Goal: Communication & Community: Answer question/provide support

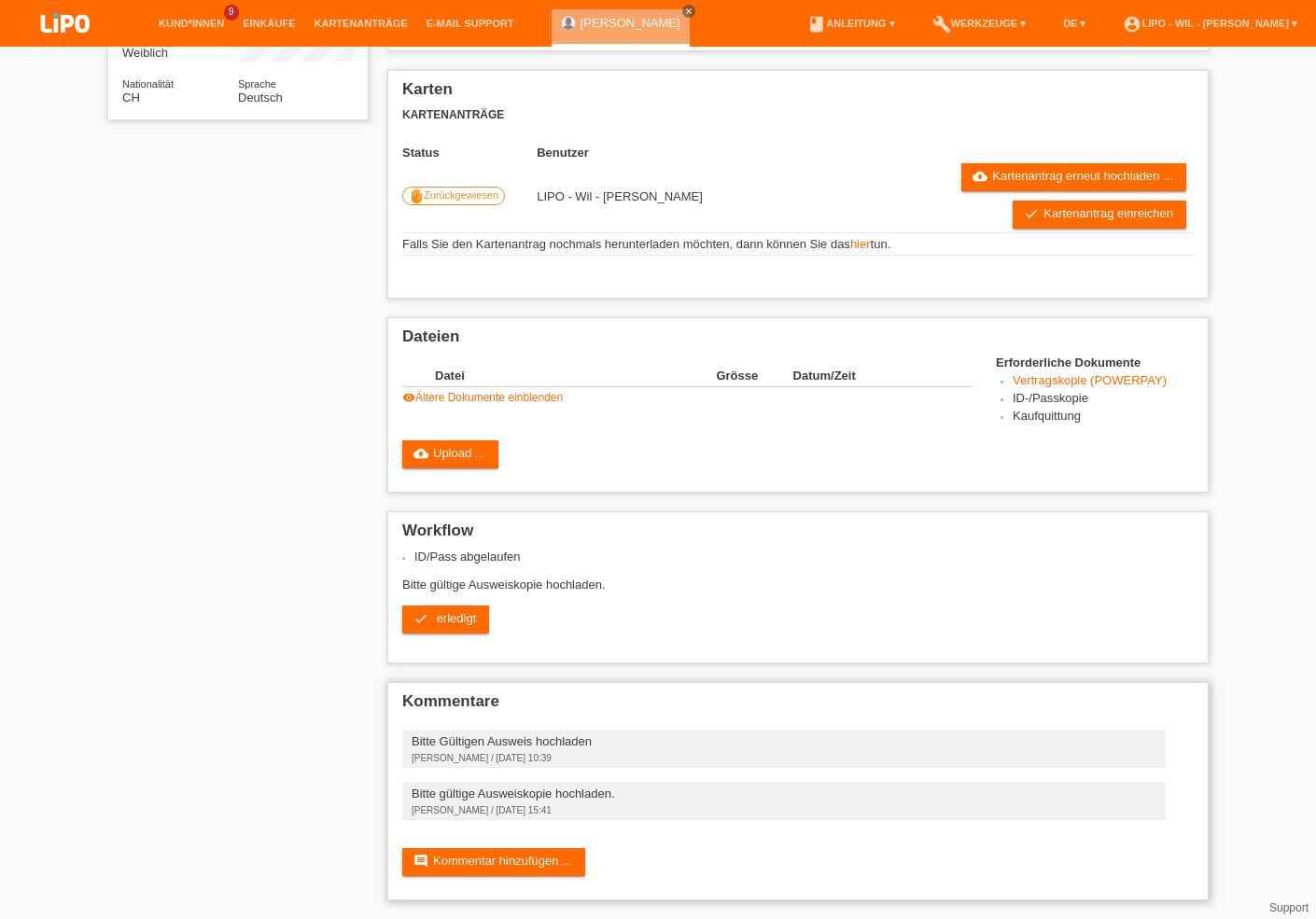
scroll to position [328, 0]
click at [500, 391] on link "visibility Ältere Dokumente einblenden" at bounding box center [482, 397] width 160 height 13
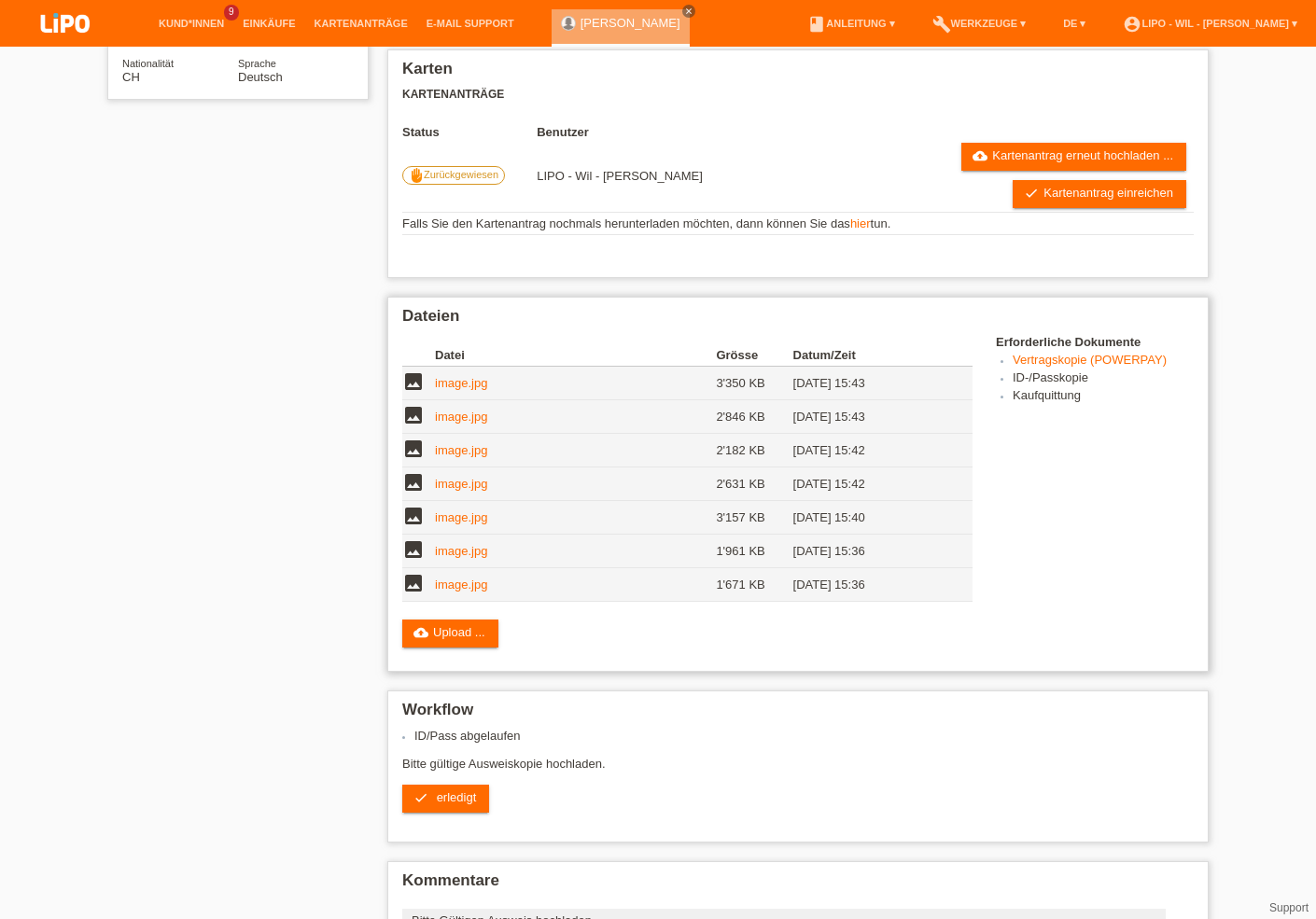
click at [456, 591] on link "image.jpg" at bounding box center [461, 585] width 52 height 14
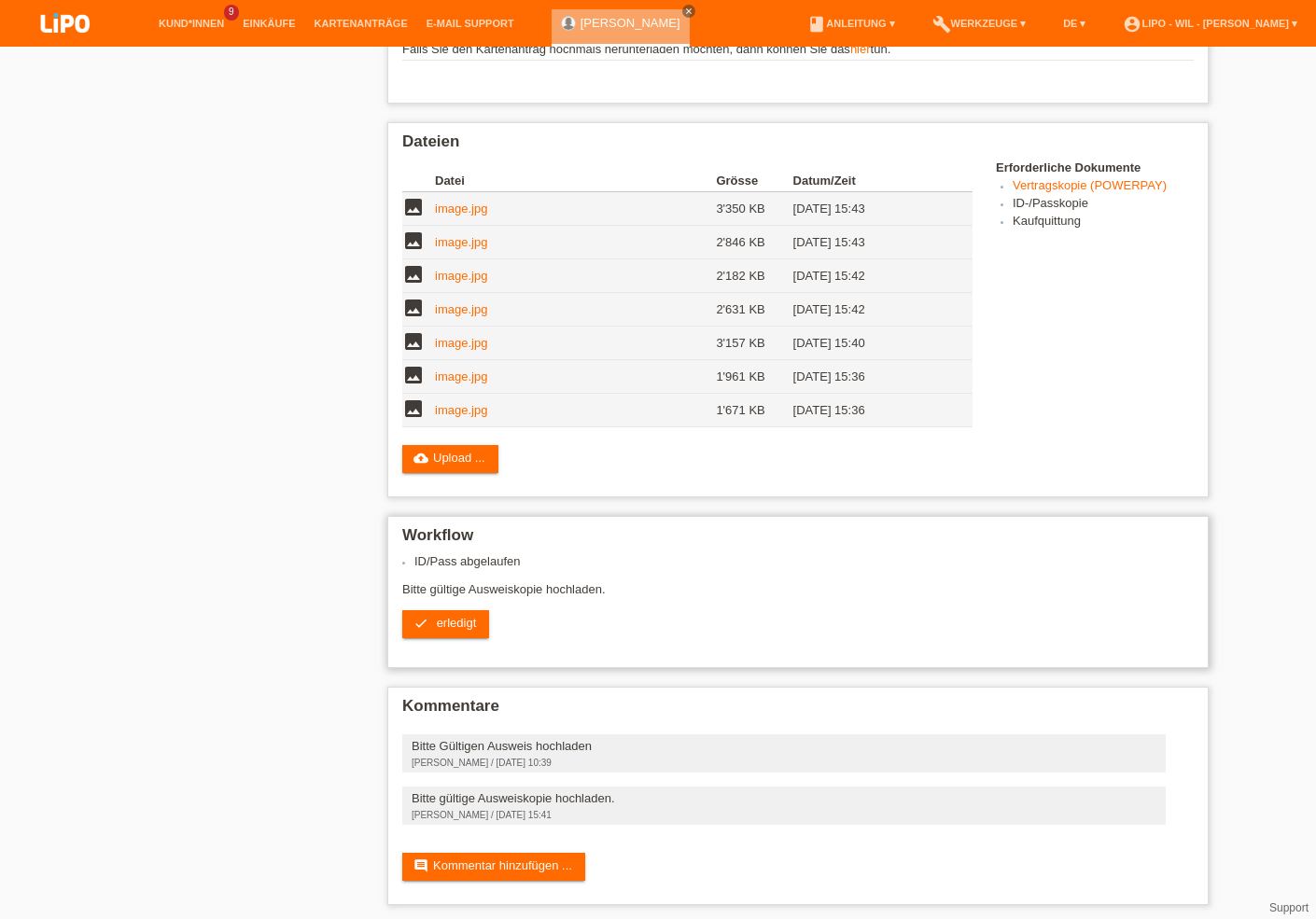
scroll to position [524, 0]
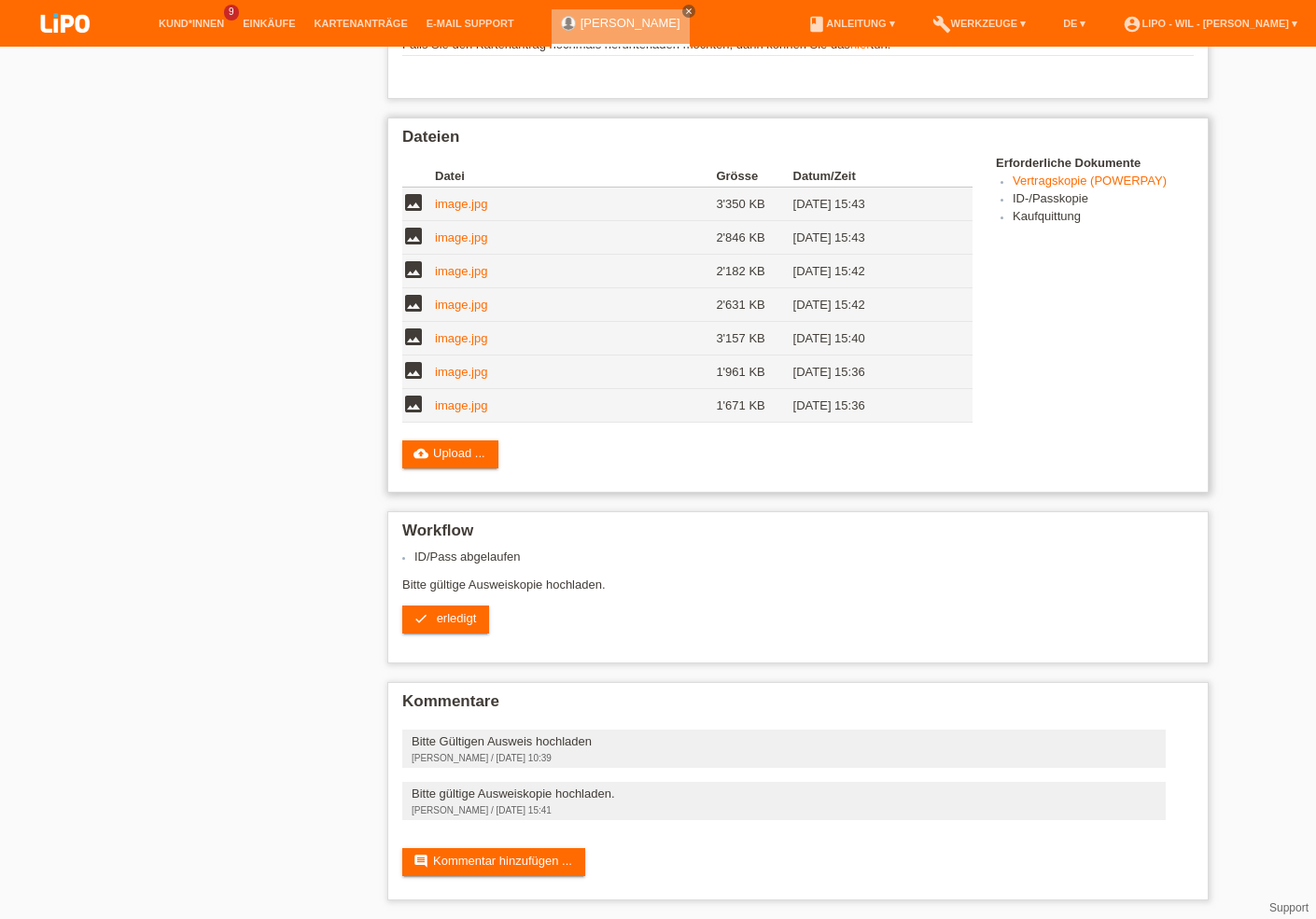
click at [462, 356] on td "image.jpg" at bounding box center [575, 372] width 281 height 33
click at [458, 365] on link "image.jpg" at bounding box center [461, 372] width 52 height 14
click at [445, 331] on link "image.jpg" at bounding box center [461, 338] width 52 height 14
click at [458, 297] on link "image.jpg" at bounding box center [461, 304] width 52 height 14
click at [517, 856] on link "comment Kommentar hinzufügen ..." at bounding box center [493, 862] width 183 height 28
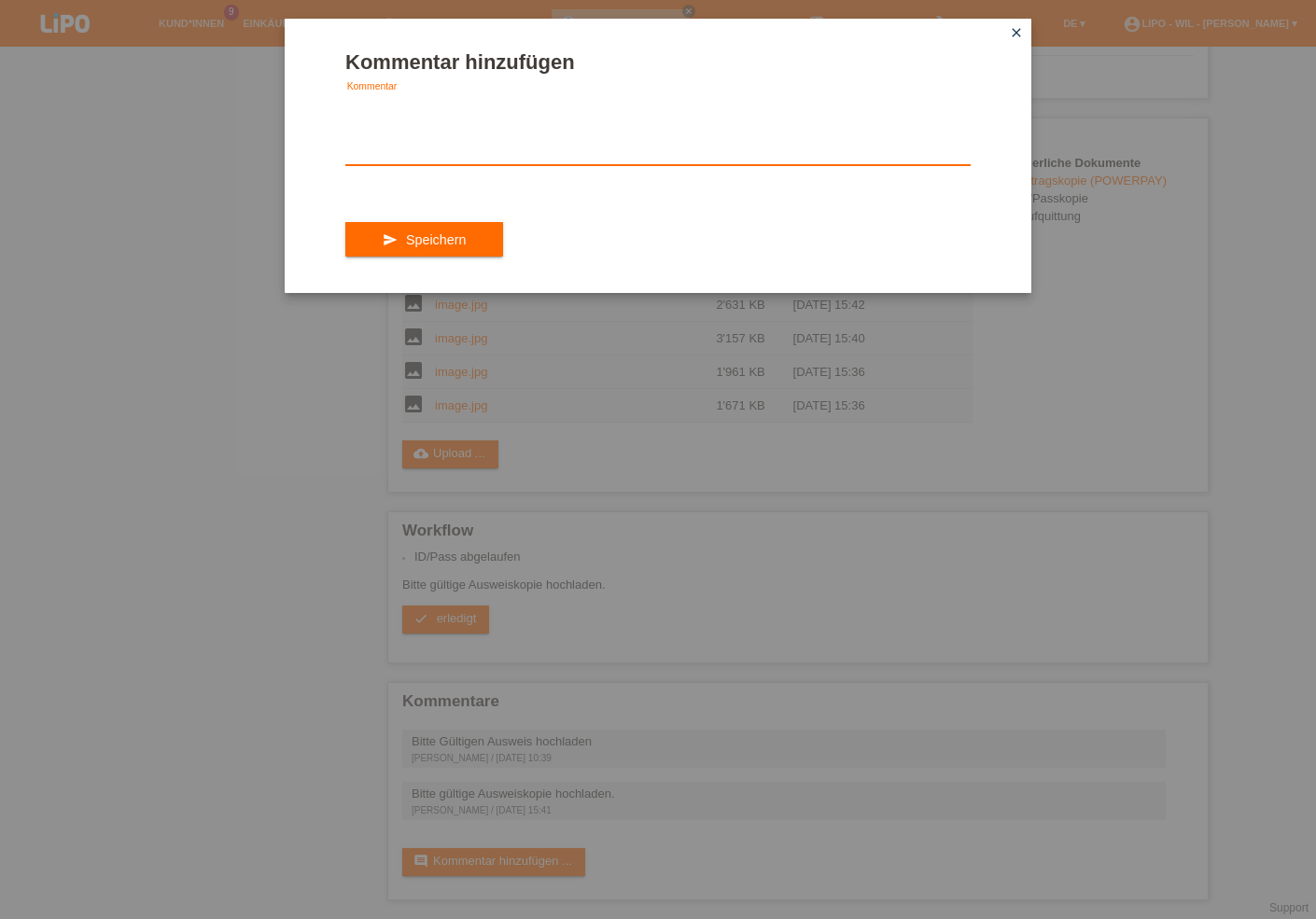
click at [352, 147] on textarea at bounding box center [657, 128] width 625 height 71
type textarea "g"
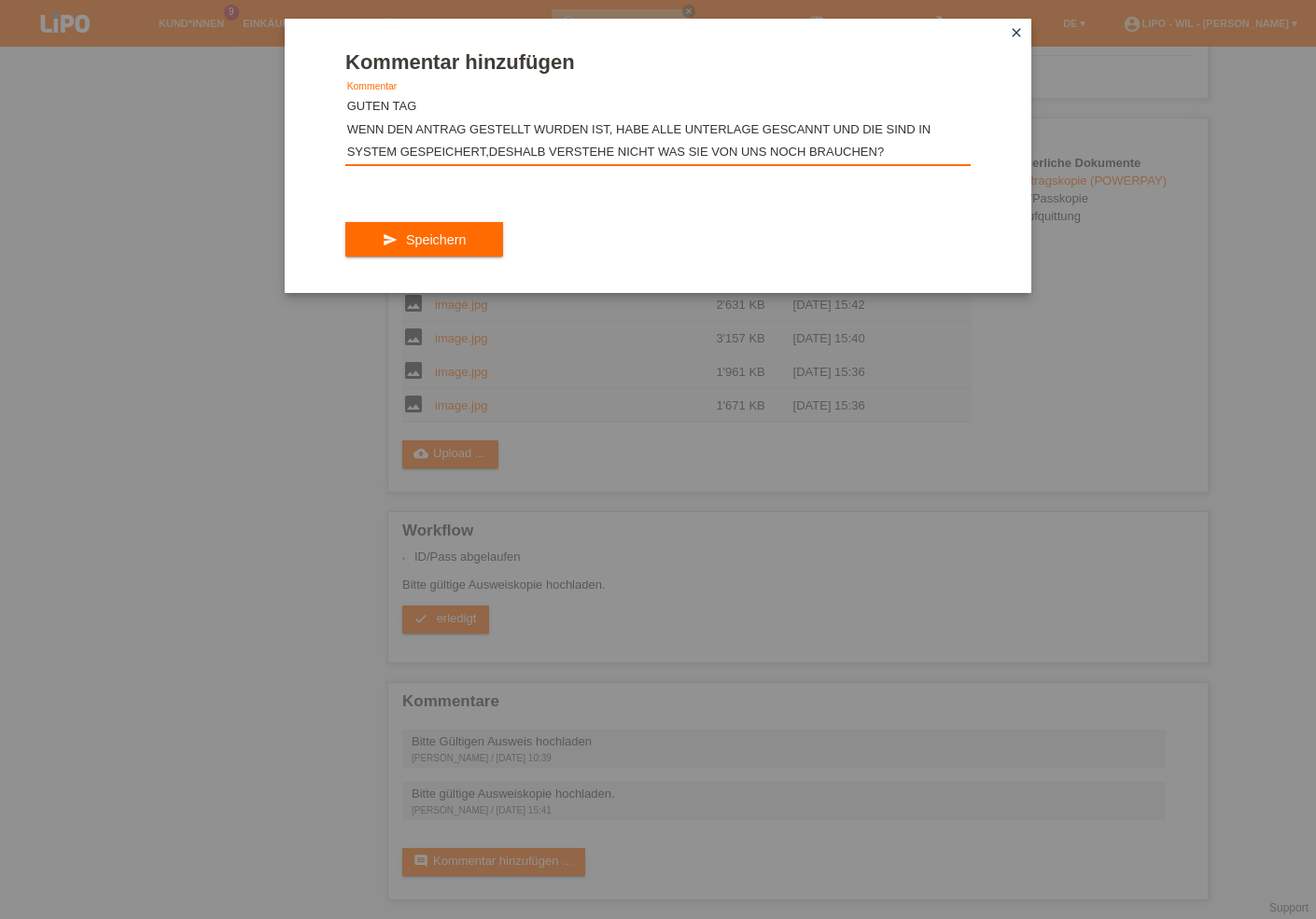
click at [352, 147] on textarea "GUTEN TAG WENN DEN ANTRAG GESTELLT WURDEN IST, HABE ALLE UNTERLAGE GESCANNT UND…" at bounding box center [657, 128] width 625 height 71
click at [903, 151] on textarea "GUTEN TAG WENN DEN ANTRAG GESTELLT WURDEN IST, HABE ALLE UNTERLAGE GESCANNT UND…" at bounding box center [657, 128] width 625 height 71
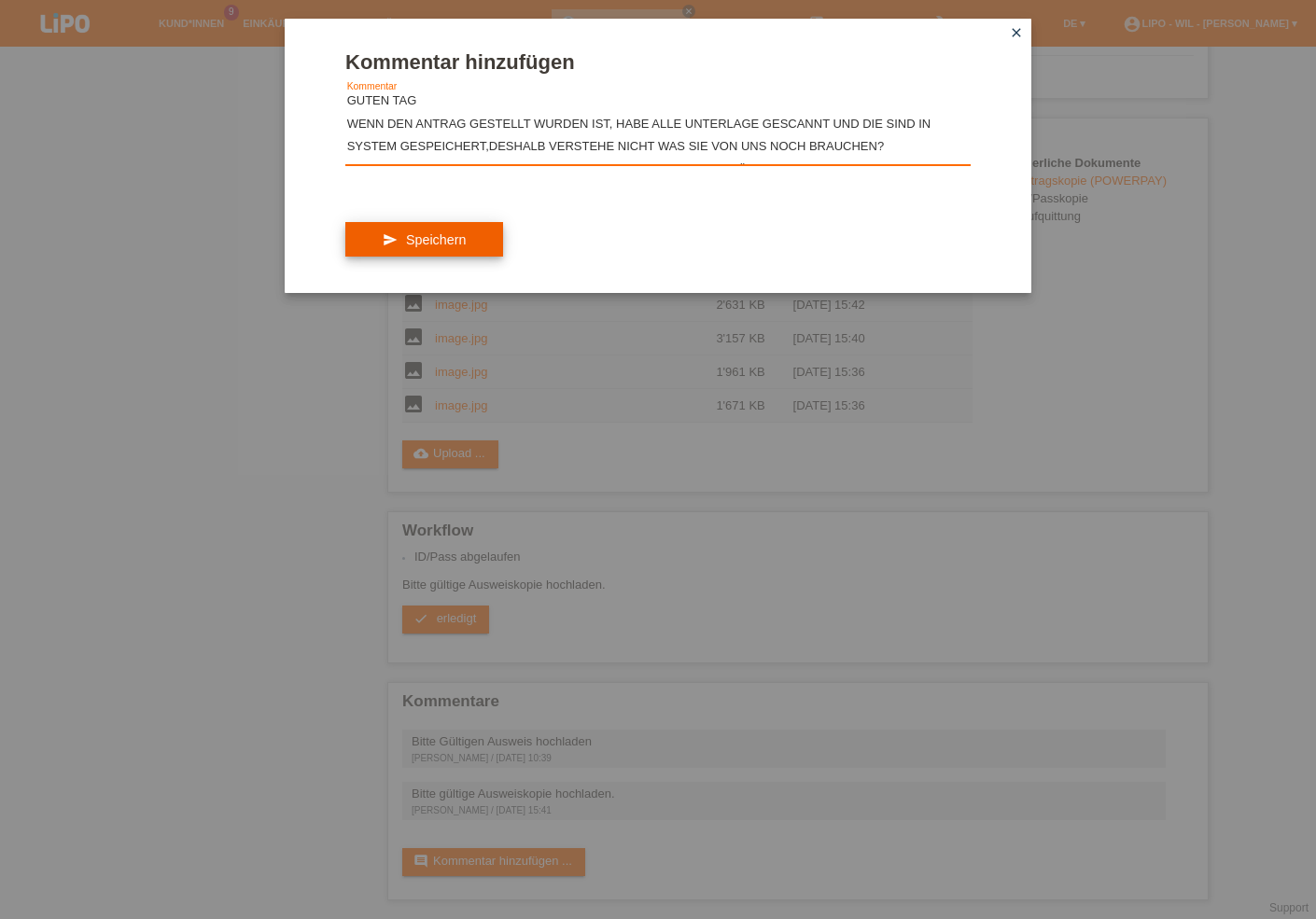
scroll to position [29, 0]
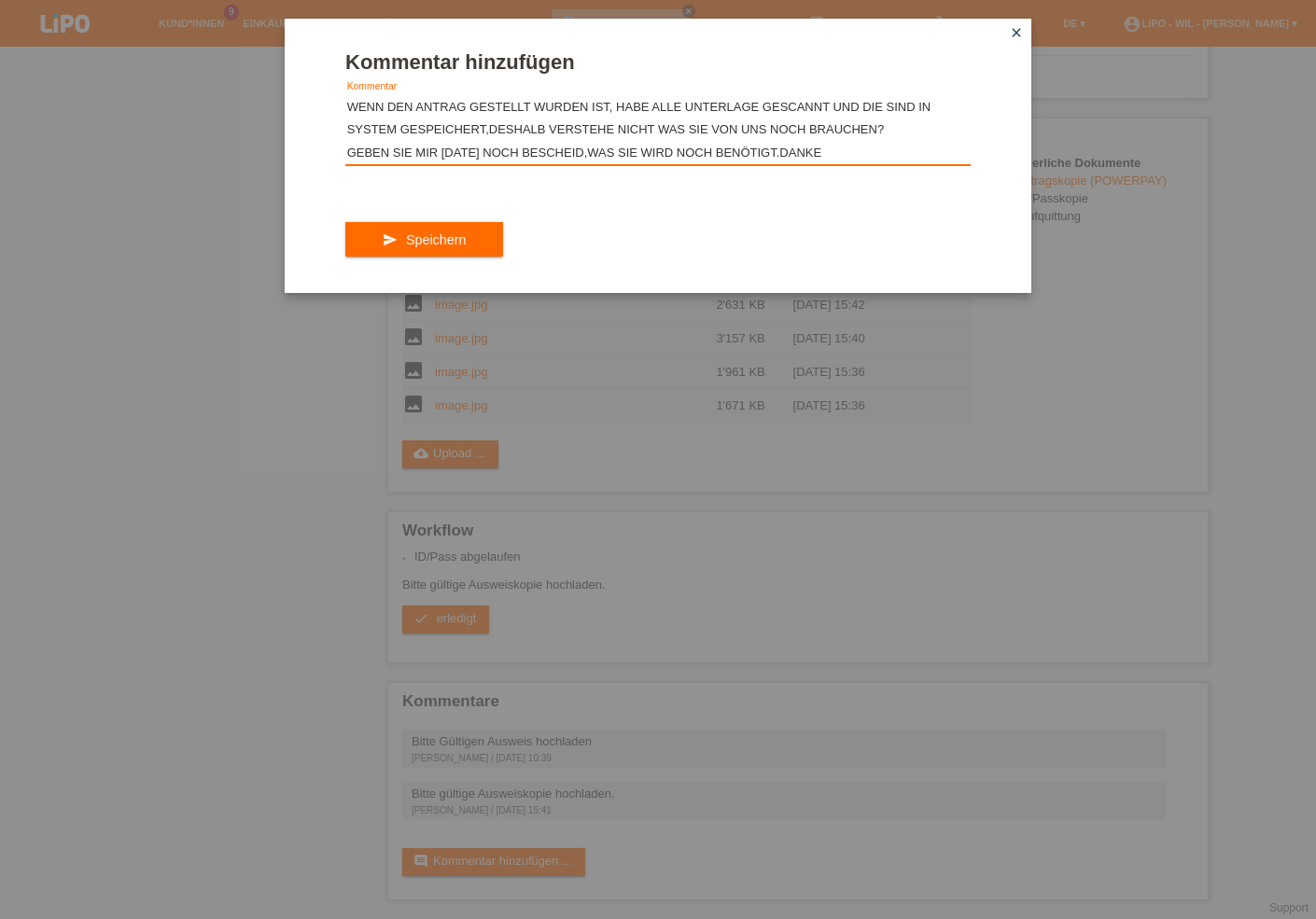
click at [858, 146] on textarea "GUTEN TAG WENN DEN ANTRAG GESTELLT WURDEN IST, HABE ALLE UNTERLAGE GESCANNT UND…" at bounding box center [657, 128] width 625 height 71
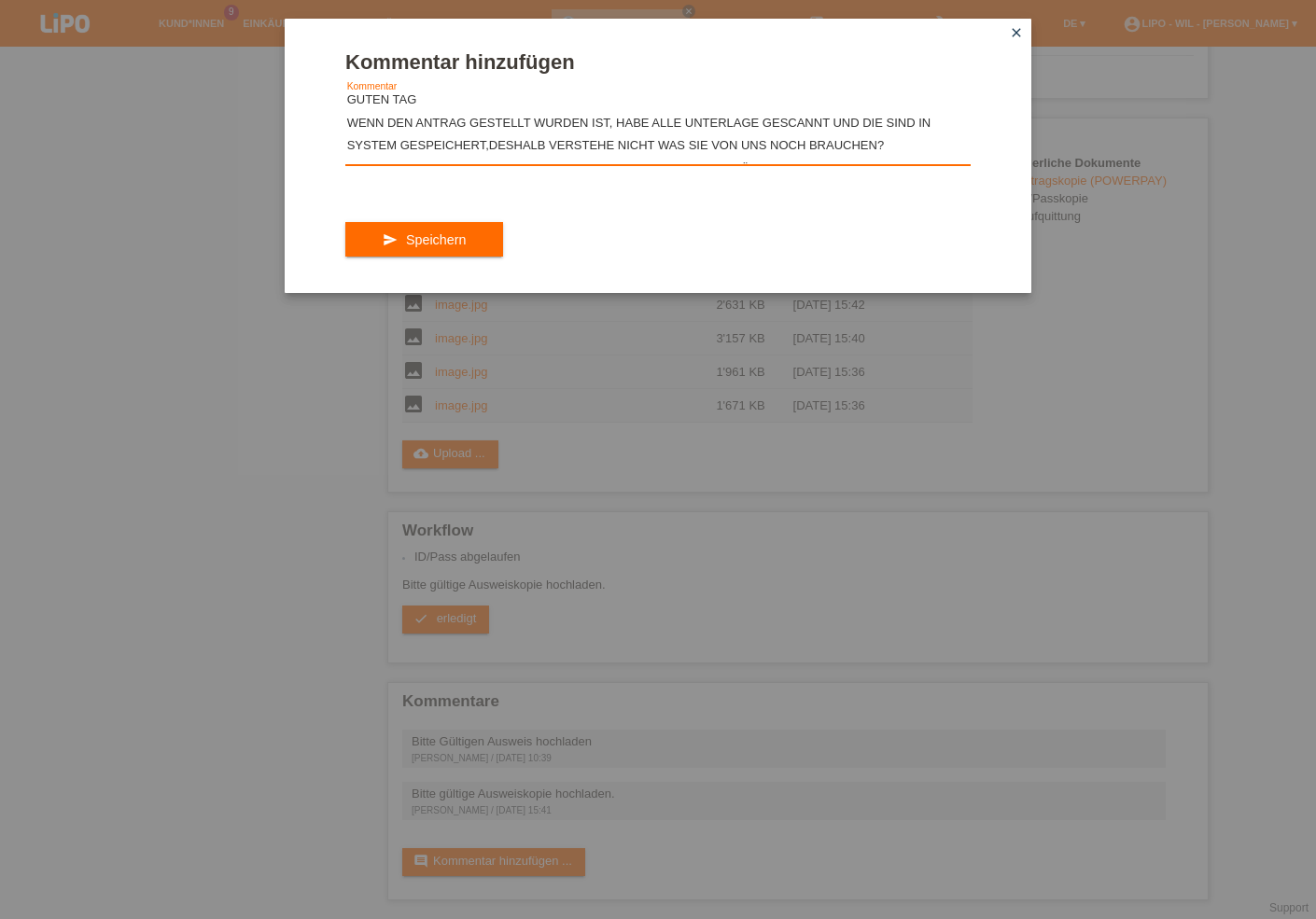
scroll to position [0, 0]
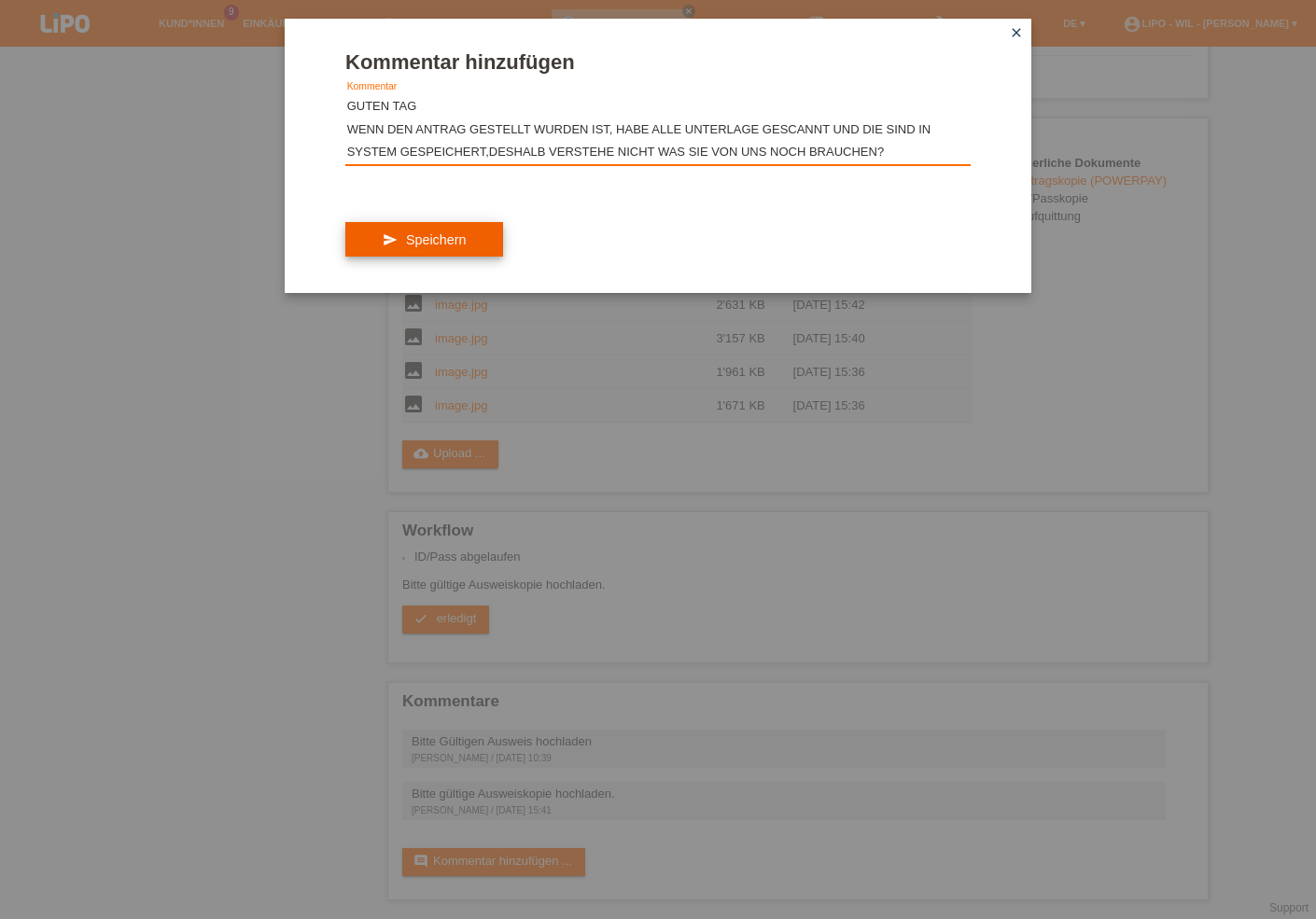
type textarea "GUTEN TAG WENN DEN ANTRAG GESTELLT WURDEN IST, HABE ALLE UNTERLAGE GESCANNT UND…"
click at [473, 256] on button "send Speichern" at bounding box center [423, 240] width 157 height 35
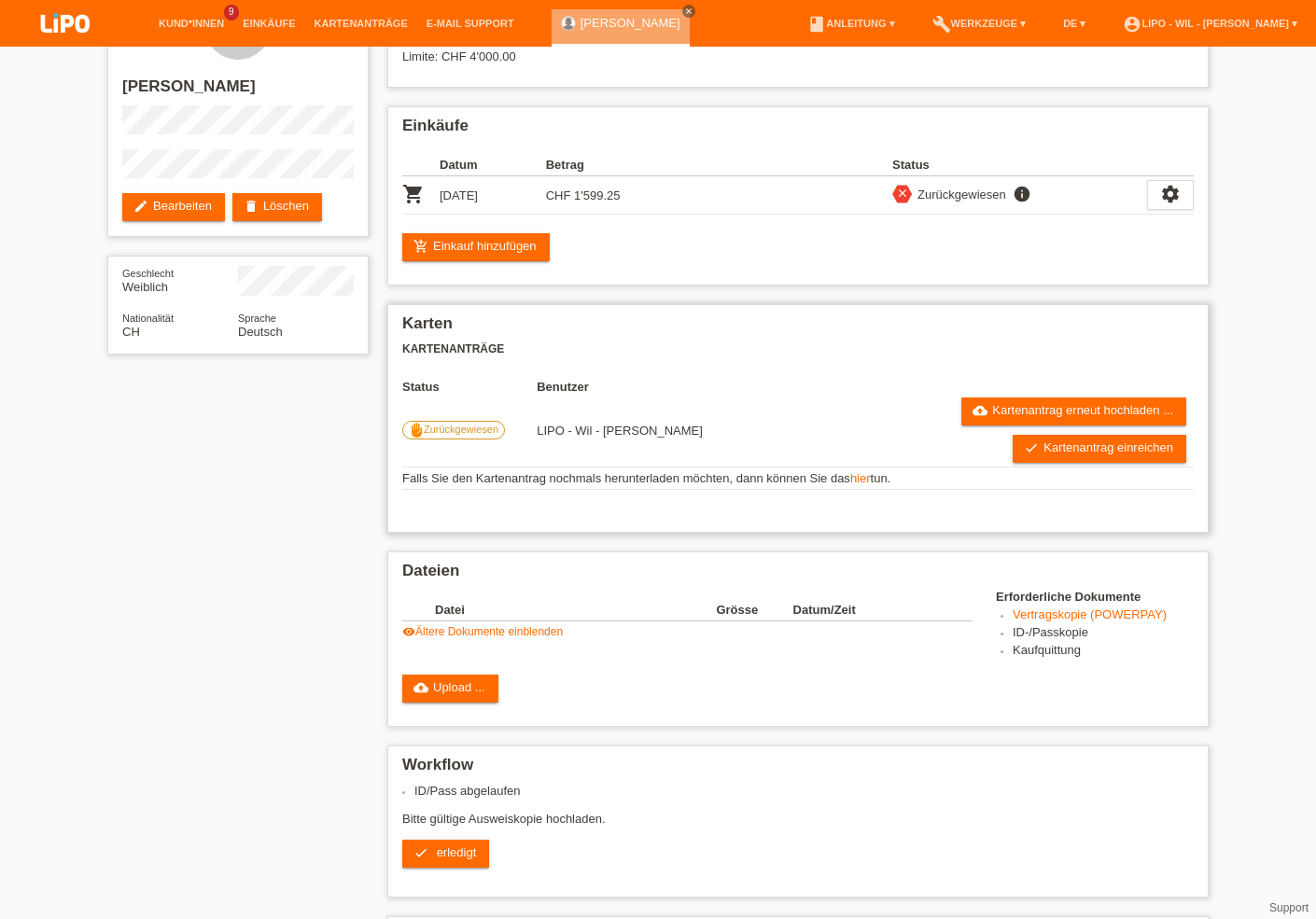
scroll to position [100, 0]
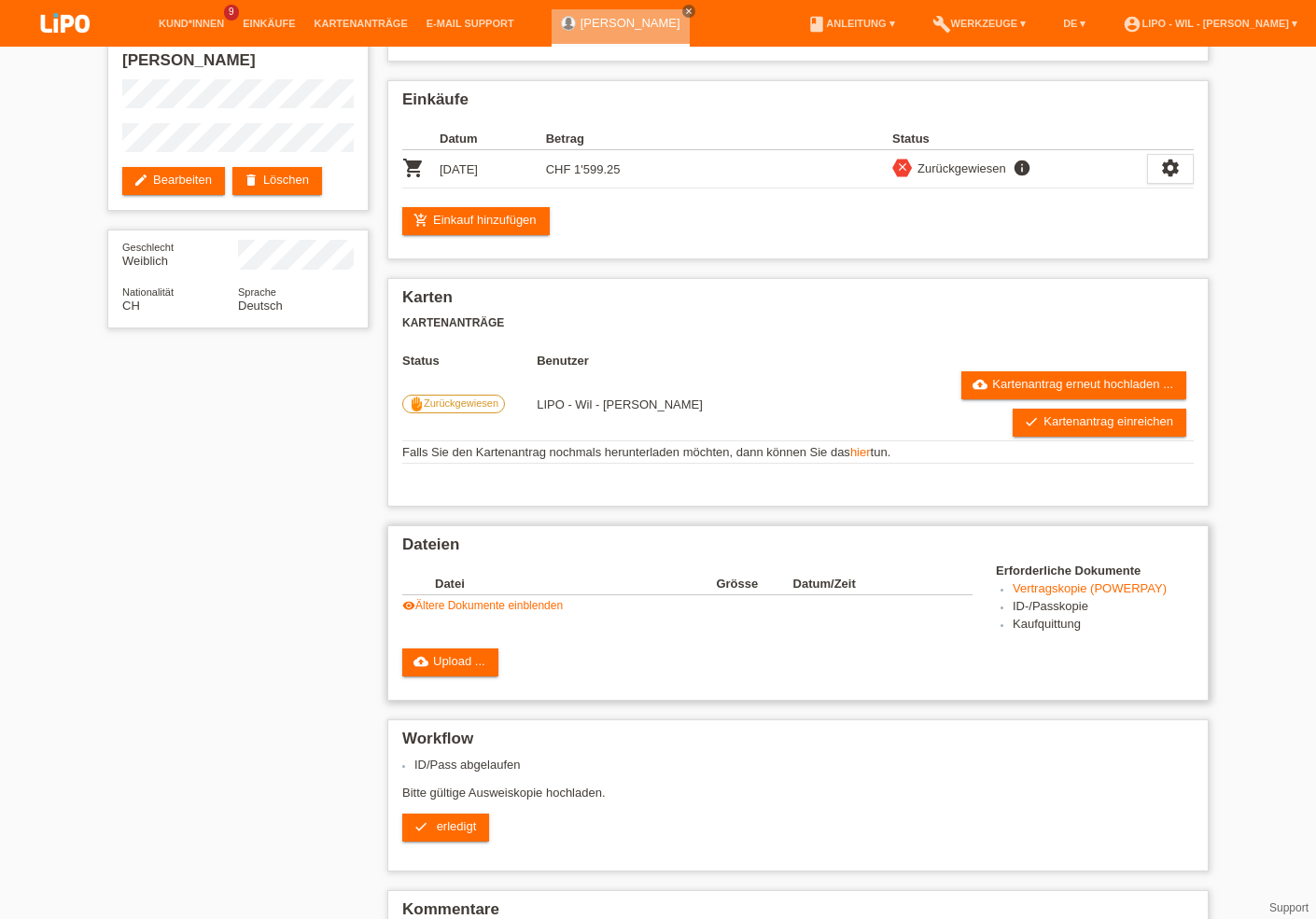
click at [461, 612] on link "visibility Ältere Dokumente einblenden" at bounding box center [482, 605] width 160 height 13
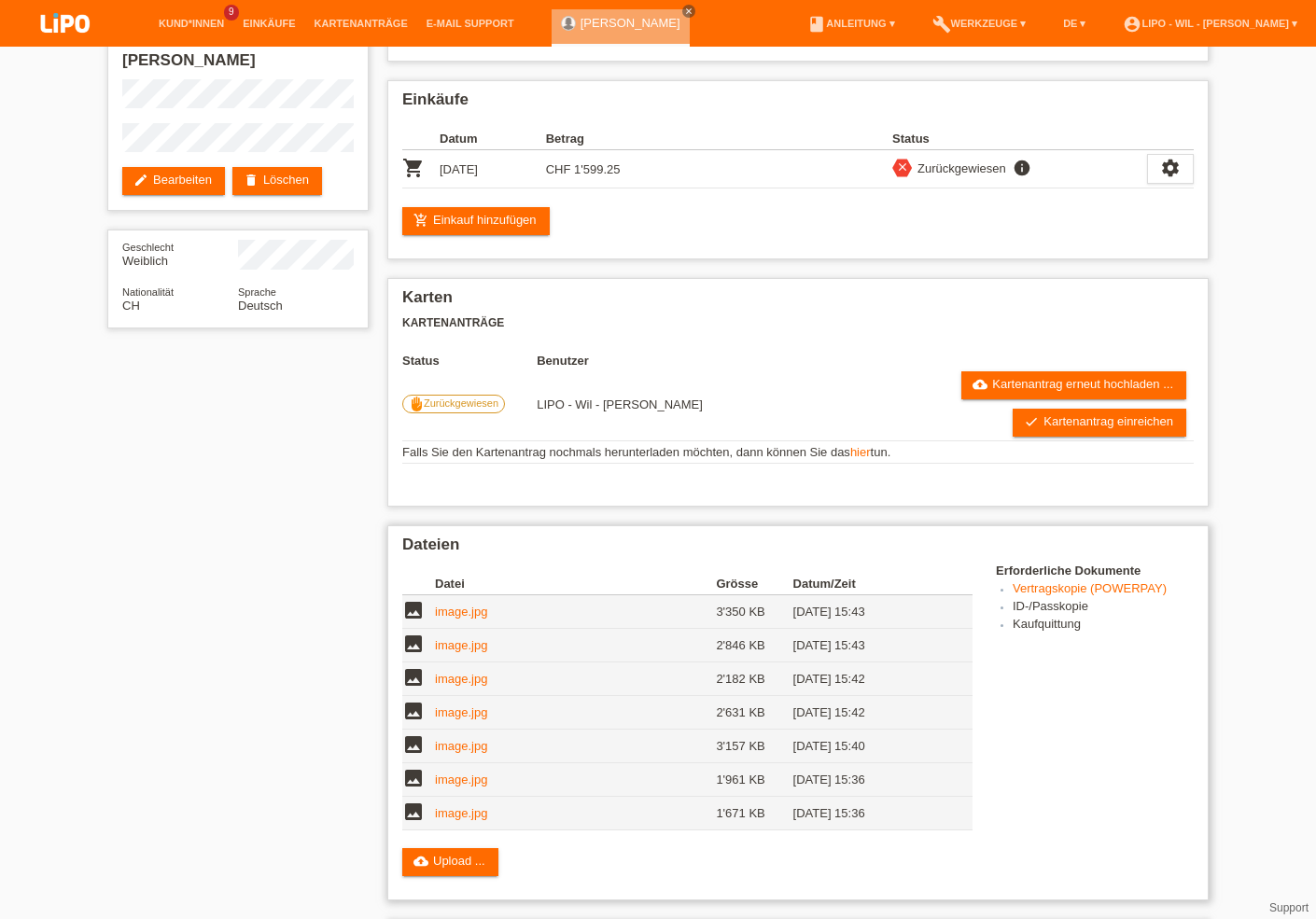
click at [471, 619] on link "image.jpg" at bounding box center [461, 611] width 52 height 14
click at [444, 648] on link "image.jpg" at bounding box center [461, 645] width 52 height 14
click at [457, 682] on link "image.jpg" at bounding box center [461, 678] width 52 height 14
click at [456, 720] on link "image.jpg" at bounding box center [461, 713] width 52 height 14
click at [452, 787] on link "image.jpg" at bounding box center [461, 779] width 52 height 14
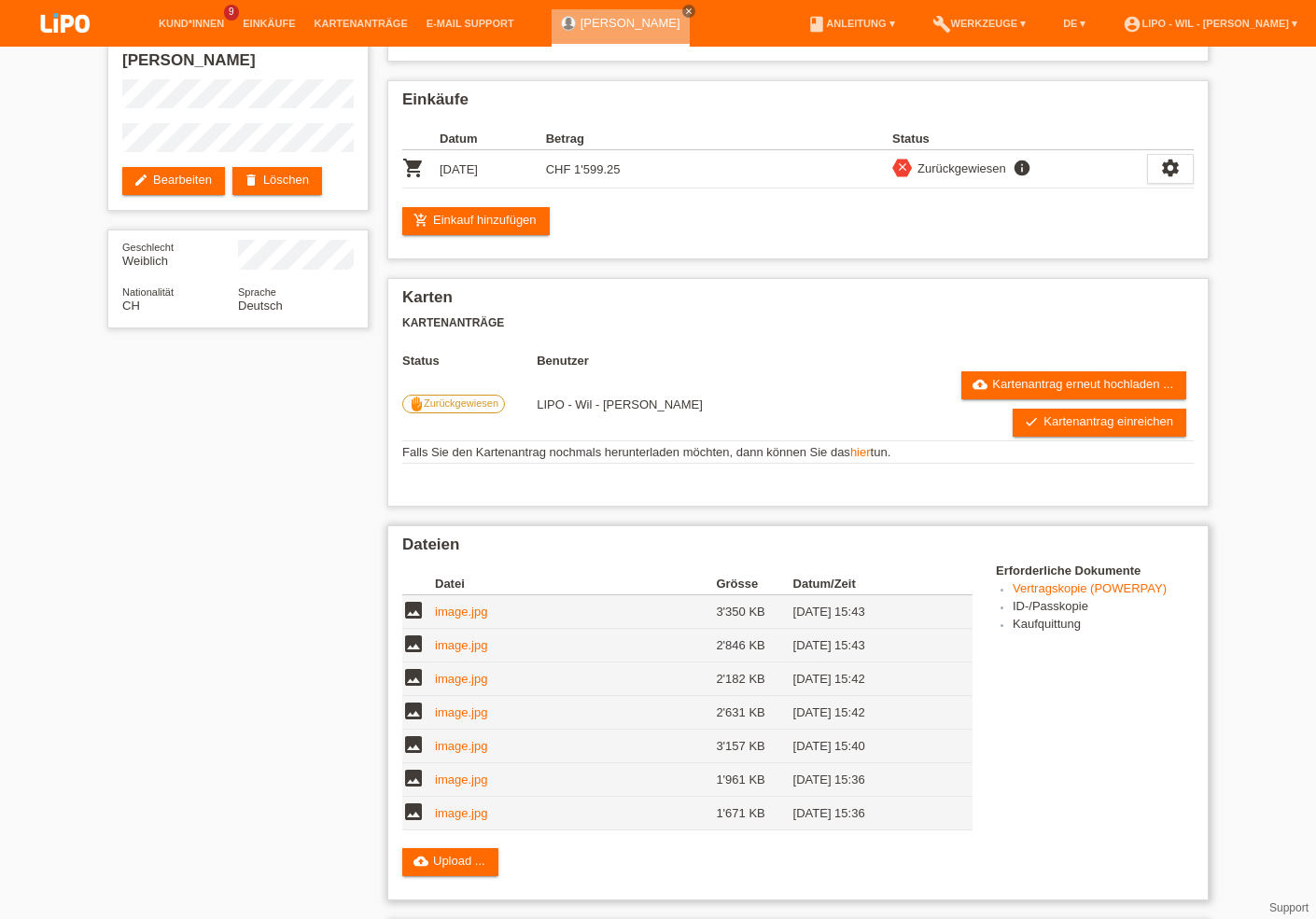
click at [431, 820] on td "image" at bounding box center [417, 813] width 32 height 33
click at [454, 816] on link "image.jpg" at bounding box center [461, 813] width 52 height 14
click at [444, 785] on link "image.jpg" at bounding box center [461, 779] width 52 height 14
click at [452, 685] on link "image.jpg" at bounding box center [461, 678] width 52 height 14
click at [461, 720] on link "image.jpg" at bounding box center [461, 713] width 52 height 14
